Goal: Navigation & Orientation: Find specific page/section

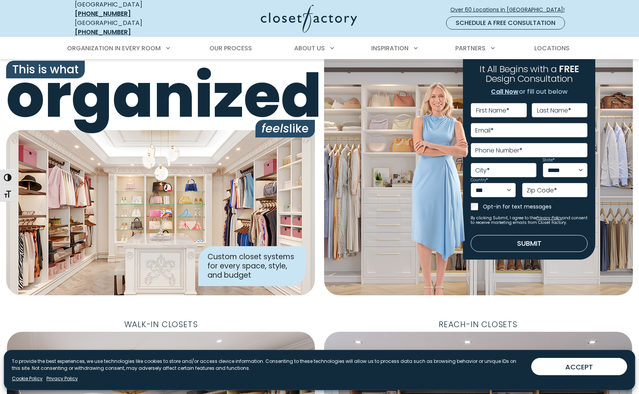
scroll to position [3, 0]
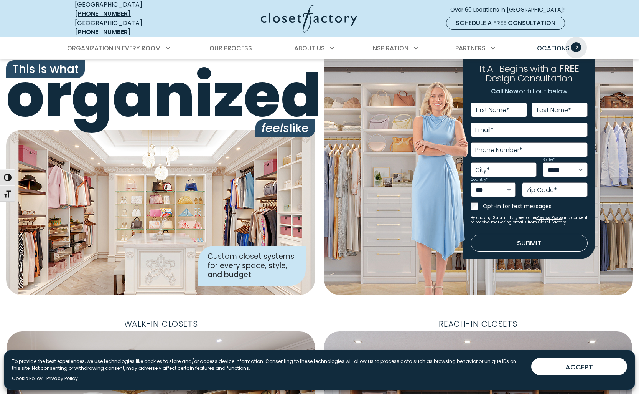
click at [577, 42] on span "Primary Menu" at bounding box center [577, 47] width 10 height 10
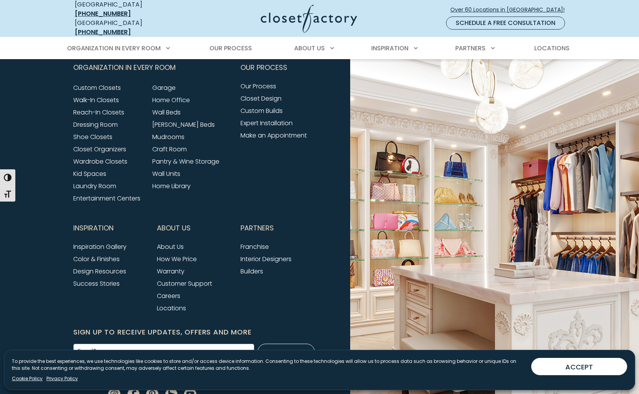
scroll to position [3149, 0]
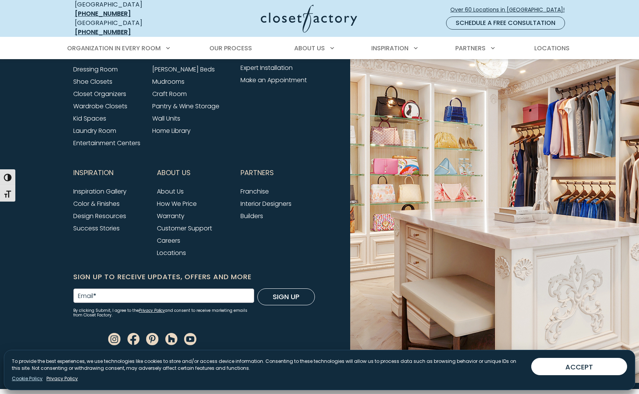
click at [26, 378] on link "Cookie Policy" at bounding box center [27, 378] width 31 height 7
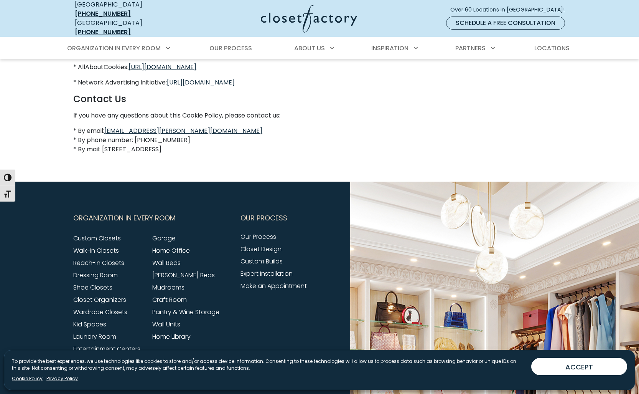
scroll to position [744, 0]
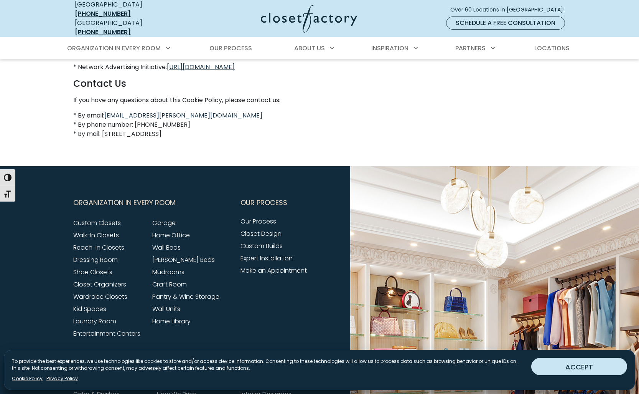
click at [590, 365] on button "ACCEPT" at bounding box center [580, 366] width 96 height 17
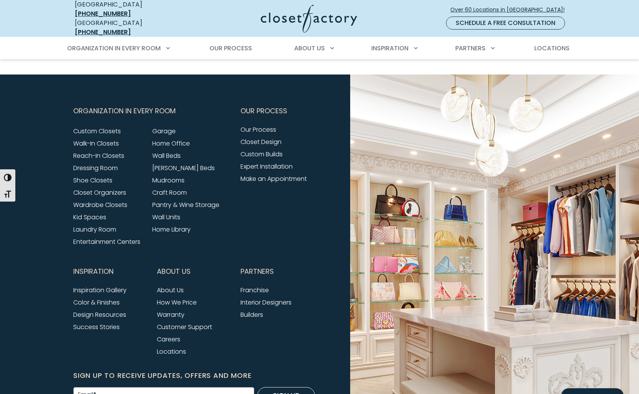
scroll to position [840, 0]
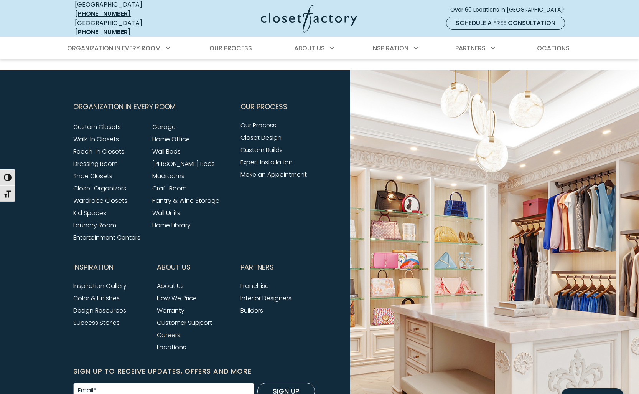
click at [168, 337] on link "Careers" at bounding box center [168, 334] width 23 height 9
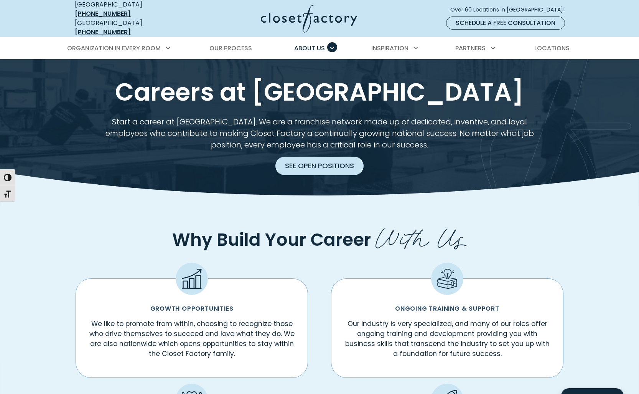
click at [317, 158] on link "See Open Positions" at bounding box center [320, 166] width 88 height 18
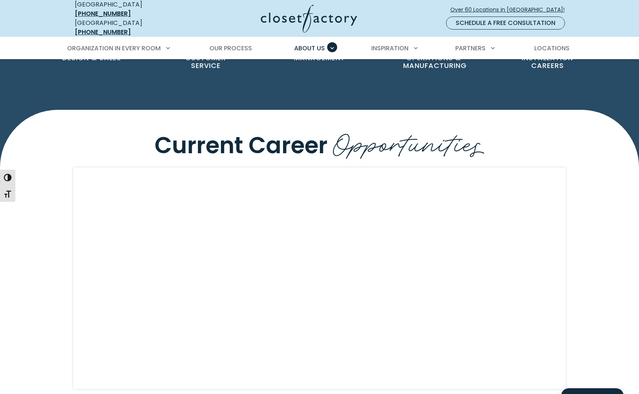
scroll to position [694, 0]
